Goal: Task Accomplishment & Management: Manage account settings

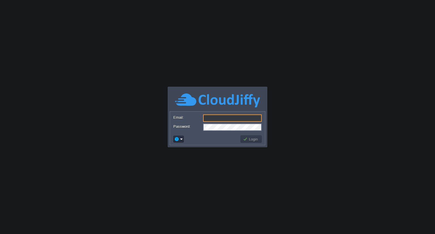
type input "[EMAIL_ADDRESS][DOMAIN_NAME]"
click at [252, 140] on button "Login" at bounding box center [251, 139] width 16 height 5
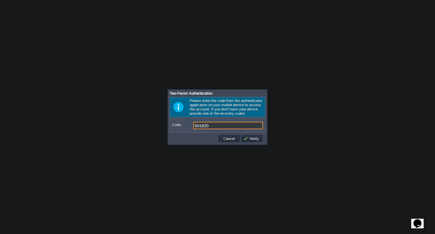
type input "601820"
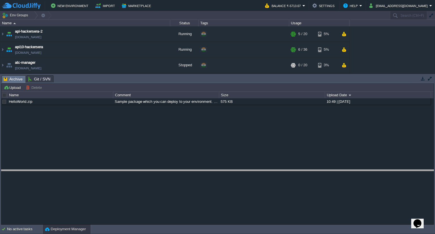
drag, startPoint x: 65, startPoint y: 79, endPoint x: 57, endPoint y: 173, distance: 94.7
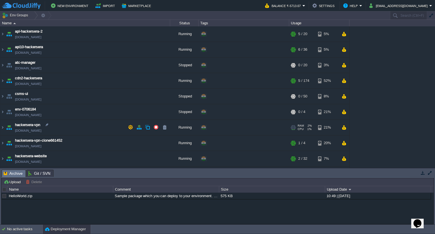
scroll to position [107, 0]
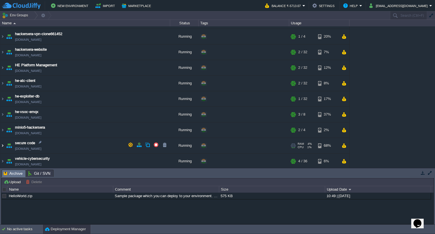
click at [3, 145] on img at bounding box center [2, 145] width 5 height 15
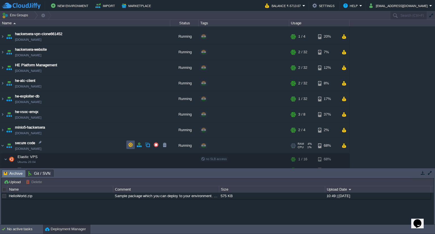
click at [128, 143] on button "button" at bounding box center [130, 144] width 5 height 5
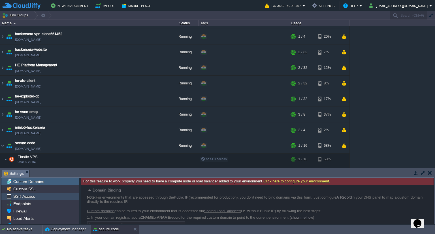
click at [40, 197] on div "SSH Access" at bounding box center [40, 196] width 78 height 7
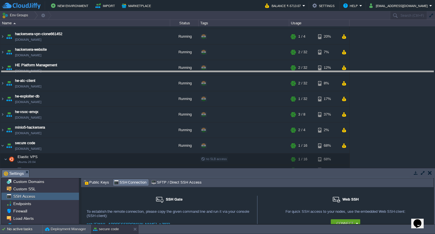
drag, startPoint x: 147, startPoint y: 169, endPoint x: 172, endPoint y: 69, distance: 103.3
click at [172, 69] on body "New Environment Import Marketplace Bonus ₹0.00 Upgrade Account Balance ₹-5713.0…" at bounding box center [217, 117] width 435 height 234
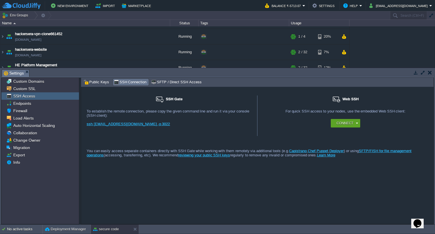
click at [101, 81] on span "Public Keys" at bounding box center [96, 82] width 25 height 6
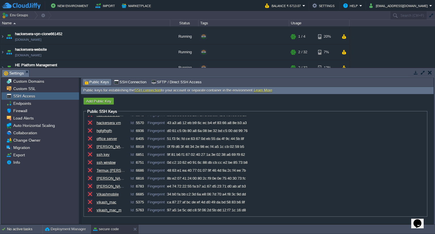
scroll to position [0, 0]
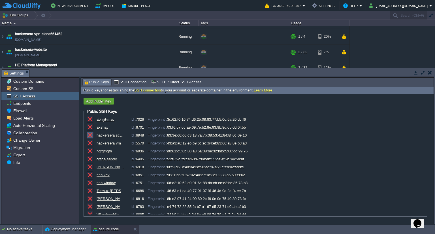
click at [93, 136] on td at bounding box center [90, 135] width 7 height 7
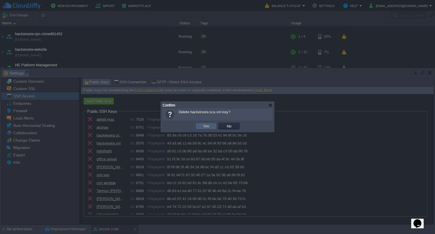
click at [211, 125] on td "Yes" at bounding box center [205, 126] width 21 height 7
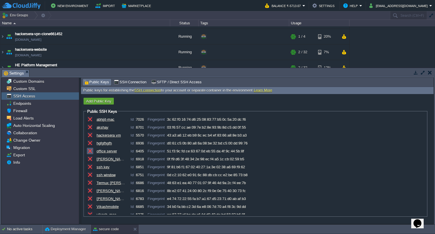
click at [90, 152] on button "button" at bounding box center [90, 150] width 5 height 5
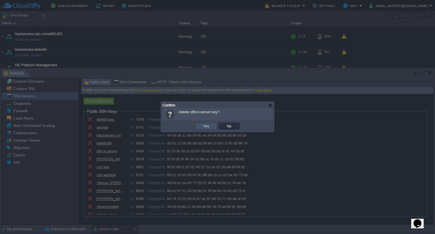
click at [202, 126] on button "Yes" at bounding box center [206, 126] width 10 height 5
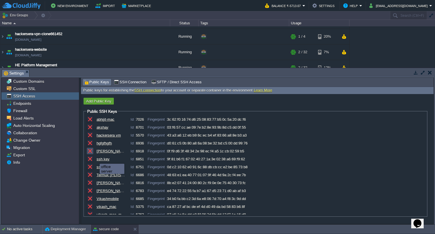
click at [90, 152] on button "button" at bounding box center [90, 150] width 5 height 5
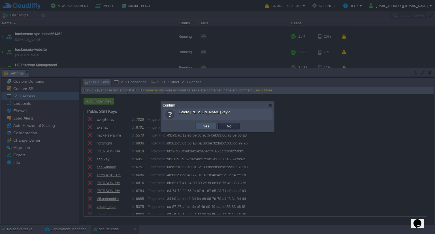
click at [206, 125] on button "Yes" at bounding box center [206, 126] width 10 height 5
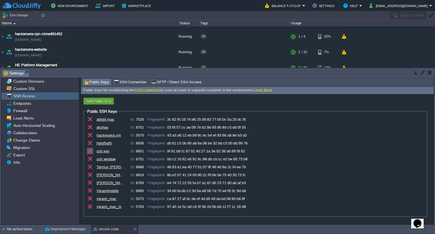
click at [90, 150] on button "button" at bounding box center [90, 150] width 5 height 5
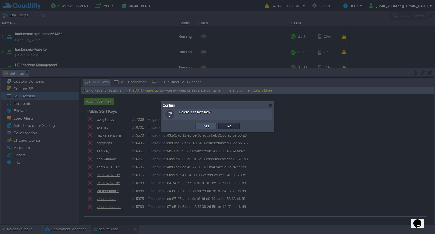
click at [202, 125] on button "Yes" at bounding box center [206, 126] width 10 height 5
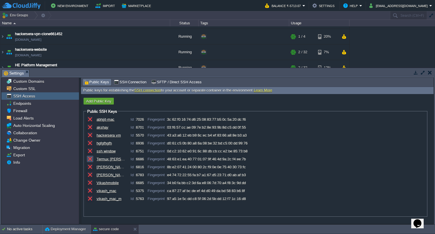
click at [92, 159] on button "button" at bounding box center [90, 158] width 5 height 5
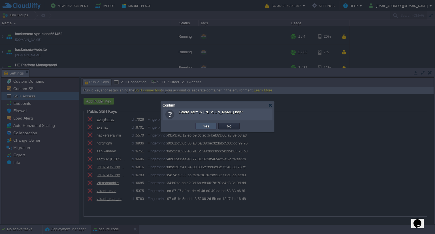
click at [206, 128] on button "Yes" at bounding box center [206, 126] width 10 height 5
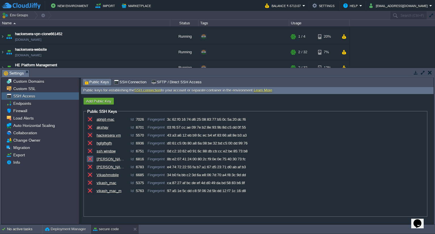
click at [90, 158] on button "button" at bounding box center [90, 158] width 5 height 5
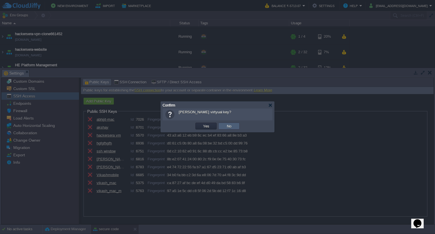
click at [235, 127] on td "No" at bounding box center [228, 126] width 21 height 7
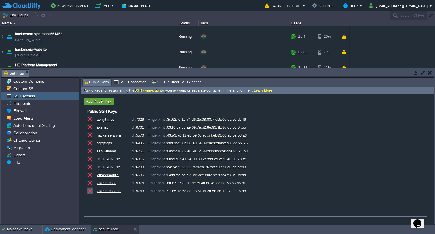
click at [90, 191] on button "button" at bounding box center [90, 190] width 5 height 5
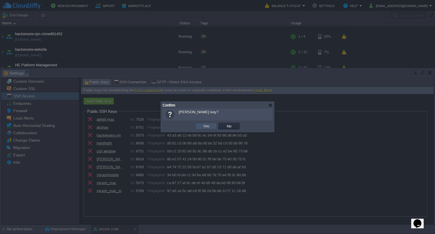
click at [207, 127] on button "Yes" at bounding box center [206, 126] width 10 height 5
click at [204, 124] on button "Yes" at bounding box center [206, 126] width 10 height 5
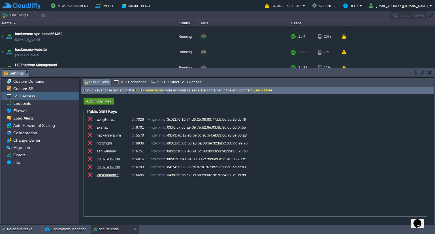
click at [100, 99] on button "Add Public Key" at bounding box center [98, 101] width 29 height 5
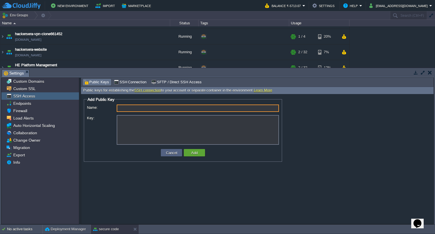
click at [176, 110] on input "Name:" at bounding box center [198, 108] width 162 height 7
type input "[PERSON_NAME]"
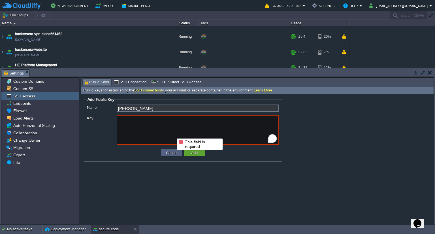
paste textarea "ssh-ed25519 AAAAC3NzaC1lZDI1NTE5AAAAIFfiJQrtqGJIcpRHG7X8upMoAfqbjy9QD91m40/AAZz…"
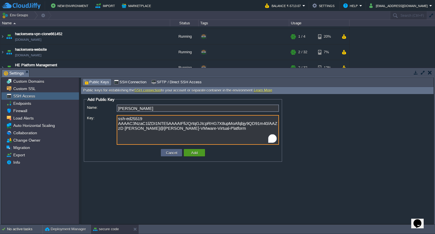
type textarea "ssh-ed25519 AAAAC3NzaC1lZDI1NTE5AAAAIFfiJQrtqGJIcpRHG7X8upMoAfqbjy9QD91m40/AAZz…"
click at [185, 155] on td "Add" at bounding box center [194, 152] width 21 height 7
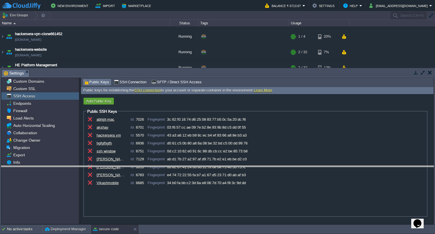
drag, startPoint x: 112, startPoint y: 74, endPoint x: 118, endPoint y: 170, distance: 96.5
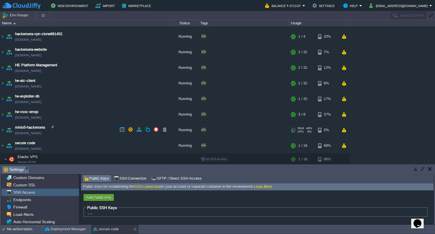
scroll to position [131, 0]
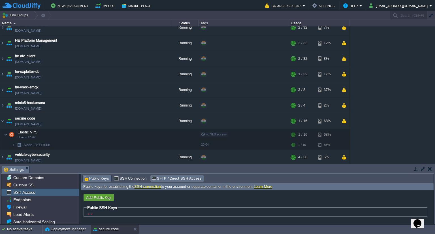
click at [164, 175] on span "SFTP / Direct SSH Access" at bounding box center [176, 178] width 50 height 6
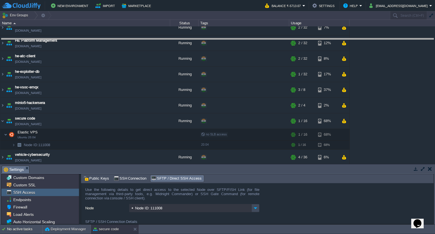
drag, startPoint x: 187, startPoint y: 170, endPoint x: 204, endPoint y: 41, distance: 130.4
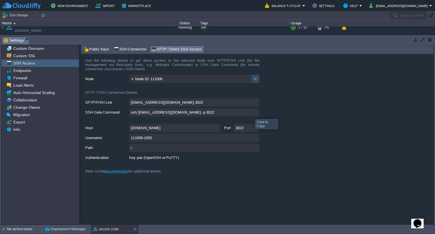
click at [254, 113] on input "ssh [EMAIL_ADDRESS][DOMAIN_NAME] -p 3022" at bounding box center [194, 112] width 130 height 8
